Goal: Information Seeking & Learning: Learn about a topic

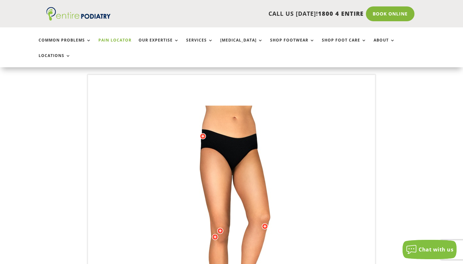
drag, startPoint x: 245, startPoint y: 112, endPoint x: 197, endPoint y: 135, distance: 52.7
click at [197, 135] on img at bounding box center [232, 234] width 178 height 257
click at [206, 133] on div at bounding box center [203, 136] width 6 height 6
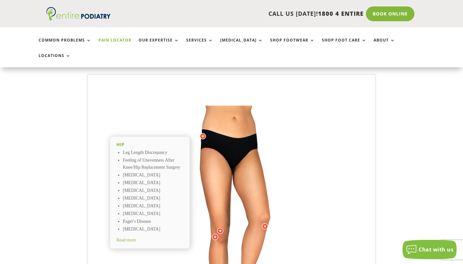
click at [136, 238] on span "Read more" at bounding box center [127, 240] width 20 height 5
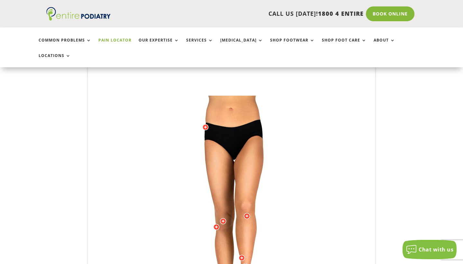
drag, startPoint x: 309, startPoint y: 111, endPoint x: 299, endPoint y: 204, distance: 93.9
click at [299, 204] on img at bounding box center [232, 224] width 178 height 257
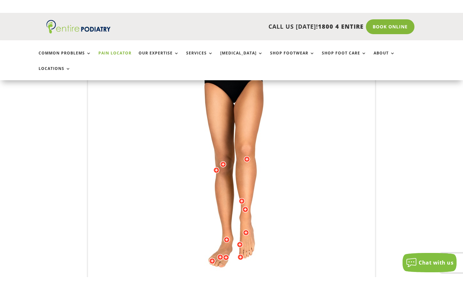
scroll to position [267, 0]
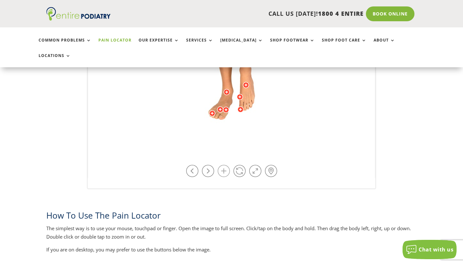
click at [221, 165] on link at bounding box center [224, 171] width 12 height 12
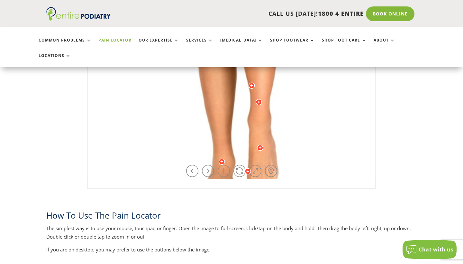
click at [221, 165] on link at bounding box center [224, 171] width 12 height 12
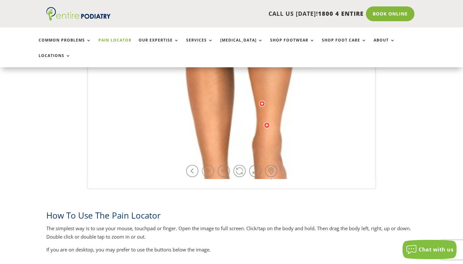
click at [206, 165] on link at bounding box center [208, 171] width 12 height 12
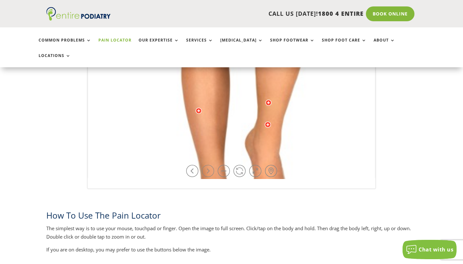
click at [206, 165] on link at bounding box center [208, 171] width 12 height 12
click at [225, 165] on link at bounding box center [224, 171] width 12 height 12
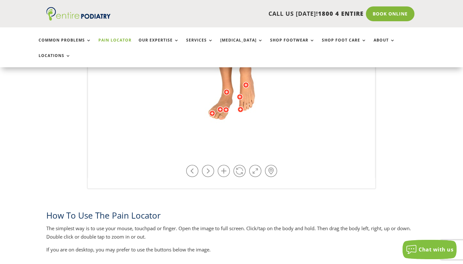
drag, startPoint x: 292, startPoint y: 59, endPoint x: 289, endPoint y: 152, distance: 92.8
click at [289, 152] on div "Hip Leg Length Discrepancy Feeling of Unevenness After Knee/Hip Replacement Sur…" at bounding box center [231, 20] width 287 height 318
click at [226, 165] on link at bounding box center [224, 171] width 12 height 12
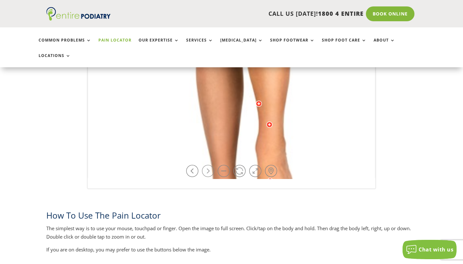
click at [210, 165] on link at bounding box center [208, 171] width 12 height 12
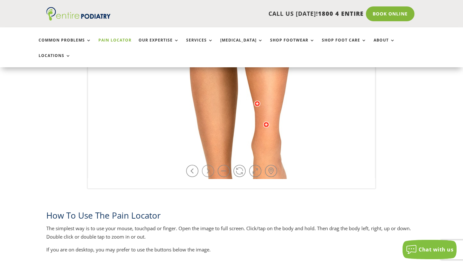
click at [210, 165] on link at bounding box center [208, 171] width 12 height 12
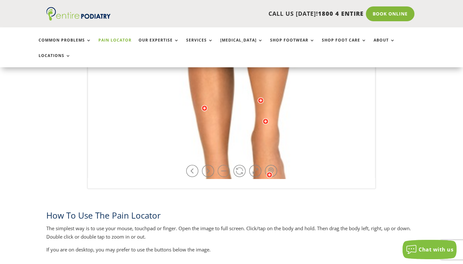
click at [225, 165] on link at bounding box center [224, 171] width 12 height 12
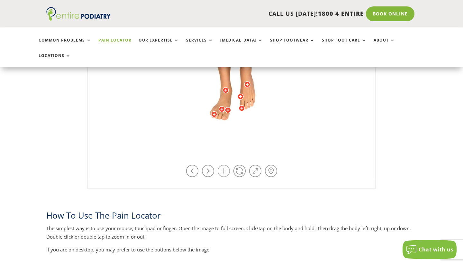
click at [225, 165] on link at bounding box center [224, 171] width 12 height 12
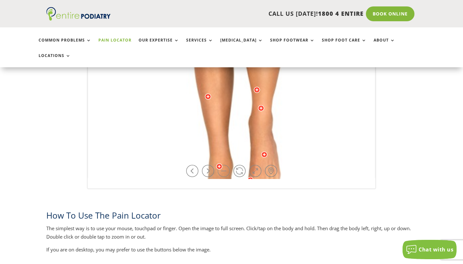
click at [225, 152] on div "Hip Leg Length Discrepancy Feeling of Unevenness After Knee/Hip Replacement Sur…" at bounding box center [231, 20] width 287 height 318
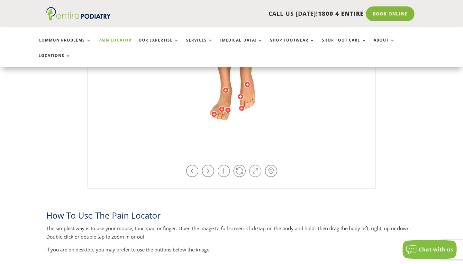
click at [254, 165] on link at bounding box center [255, 171] width 12 height 12
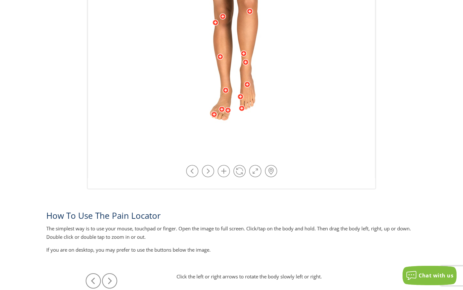
scroll to position [0, 0]
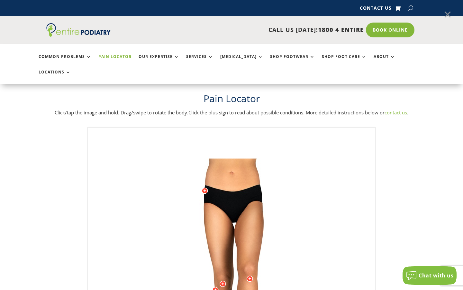
click at [454, 9] on link at bounding box center [448, 14] width 16 height 16
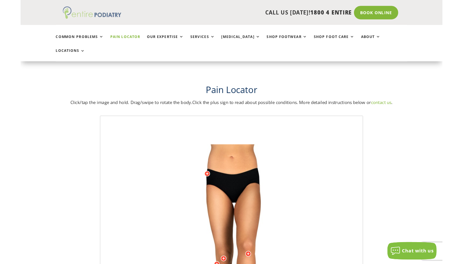
scroll to position [267, 0]
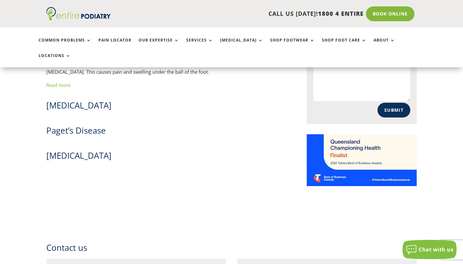
scroll to position [487, 0]
